Goal: Communication & Community: Share content

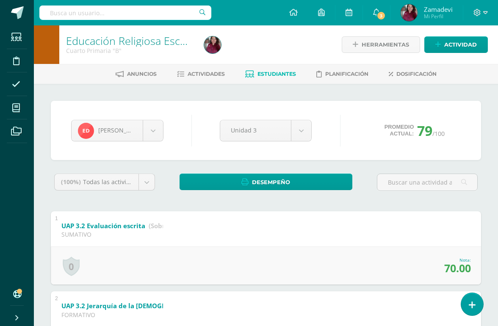
click at [19, 105] on icon at bounding box center [16, 108] width 8 height 8
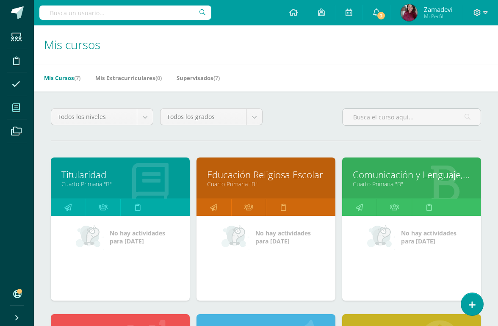
click at [84, 178] on link "Titularidad" at bounding box center [120, 174] width 118 height 13
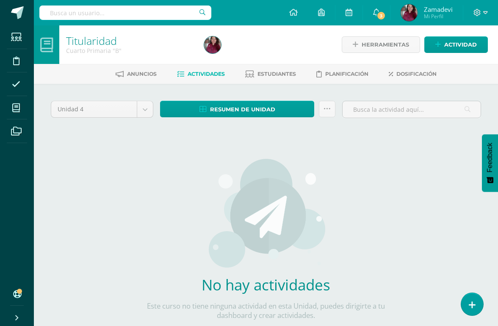
click at [456, 47] on span "Actividad" at bounding box center [460, 45] width 33 height 16
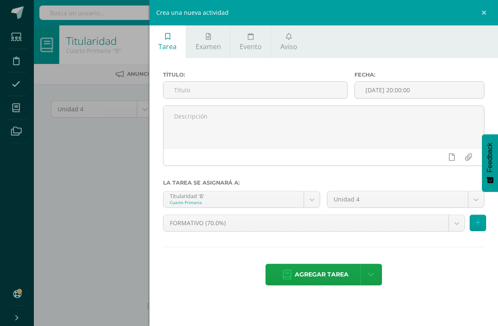
click at [287, 44] on span "Aviso" at bounding box center [288, 46] width 17 height 9
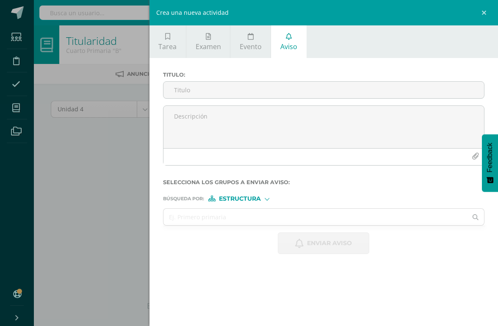
click at [282, 91] on input "Titulo :" at bounding box center [323, 90] width 320 height 16
type input "Venta solidaria 4B"
click at [201, 125] on textarea at bounding box center [323, 127] width 320 height 42
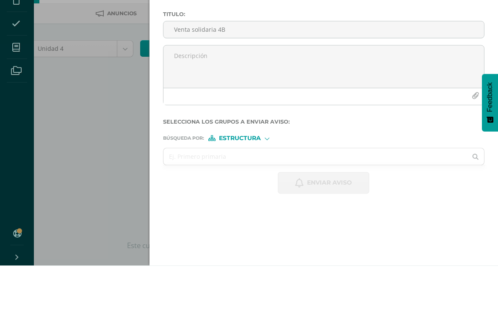
paste textarea "Estimados padres de familia, Con mucho entusiasmo nos dirigimos a ustedes para …"
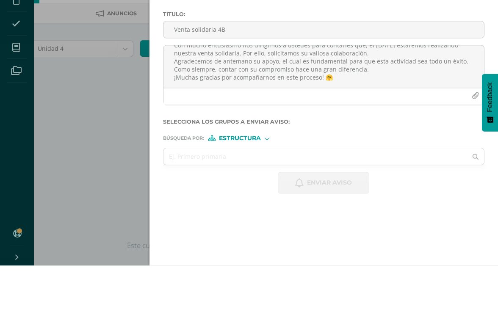
scroll to position [38, 20]
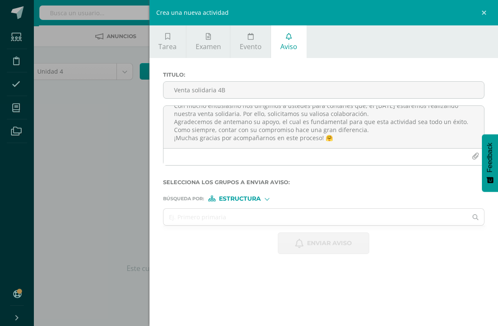
type textarea "Estimados padres de familia, Con mucho entusiasmo nos dirigimos a ustedes para …"
click at [456, 155] on icon "button" at bounding box center [474, 156] width 7 height 7
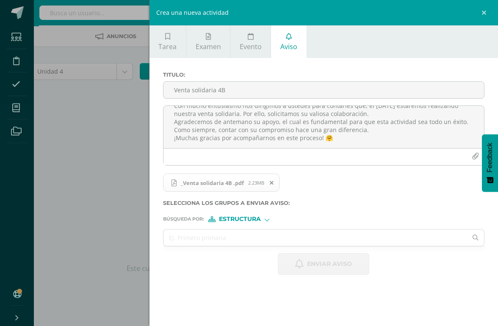
click at [250, 218] on div "Búsqueda por : Estructura Estructura Persona" at bounding box center [323, 215] width 321 height 13
click at [245, 221] on span "Estructura" at bounding box center [240, 219] width 42 height 5
click at [185, 258] on div "Enviar aviso" at bounding box center [323, 264] width 321 height 22
click at [185, 257] on div "Enviar aviso" at bounding box center [323, 264] width 321 height 22
click at [245, 240] on input "text" at bounding box center [315, 237] width 304 height 16
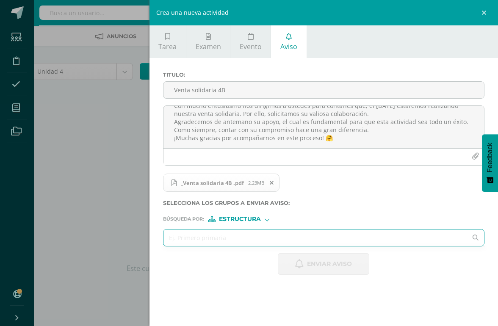
scroll to position [38, 20]
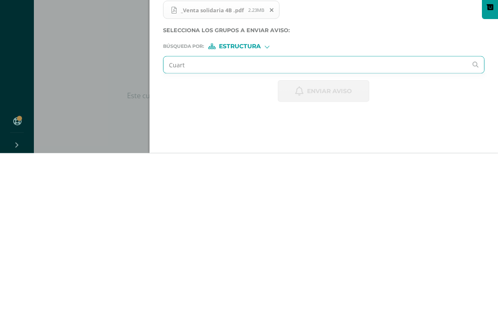
type input "Cuarto"
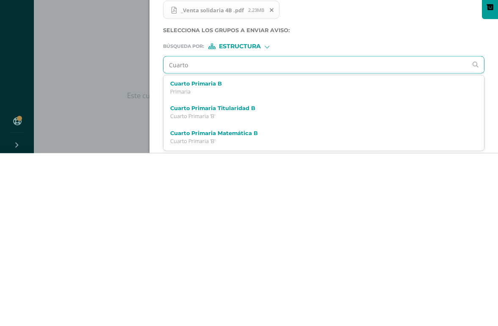
click at [236, 278] on label "Cuarto Primaria Titularidad B" at bounding box center [316, 281] width 293 height 6
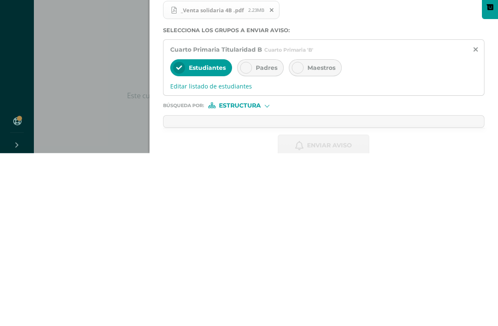
scroll to position [38, 20]
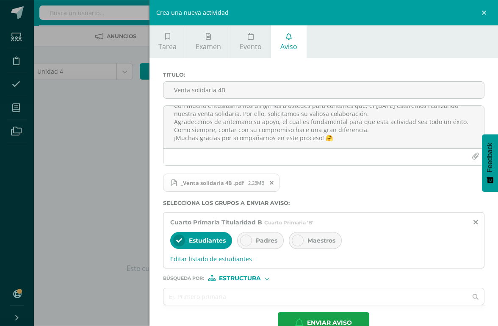
click at [264, 249] on div "Padres" at bounding box center [260, 240] width 47 height 17
click at [296, 299] on button "Enviar aviso" at bounding box center [323, 323] width 91 height 22
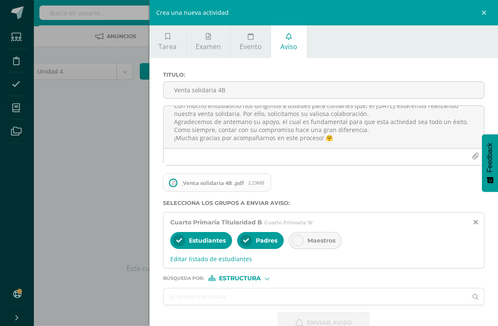
scroll to position [0, 0]
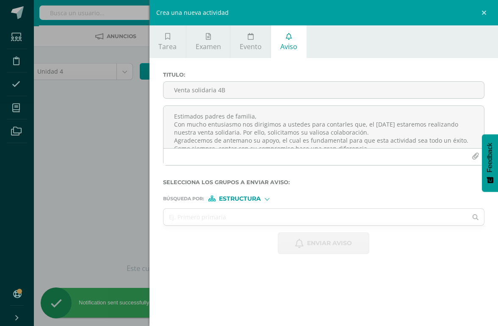
click at [456, 11] on link at bounding box center [484, 12] width 25 height 25
